Goal: Task Accomplishment & Management: Use online tool/utility

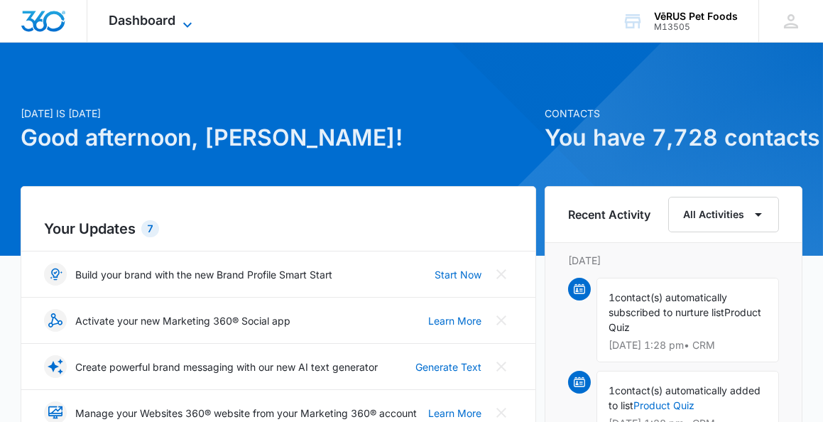
click at [190, 19] on icon at bounding box center [187, 24] width 17 height 17
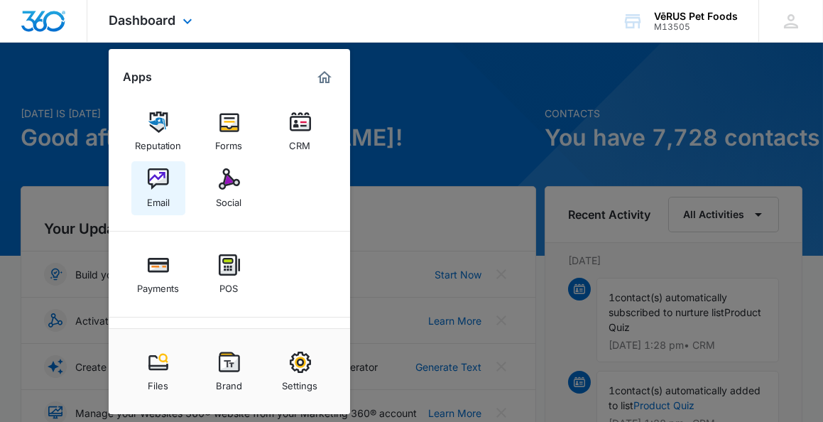
click at [153, 181] on img at bounding box center [158, 178] width 21 height 21
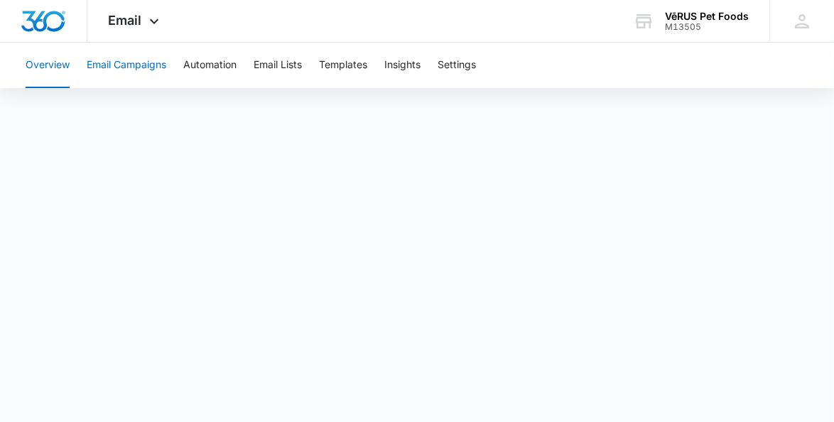
click at [126, 65] on button "Email Campaigns" at bounding box center [127, 65] width 80 height 45
click at [360, 63] on button "Templates" at bounding box center [343, 65] width 48 height 45
click at [48, 61] on button "Overview" at bounding box center [48, 65] width 44 height 45
